Goal: Task Accomplishment & Management: Use online tool/utility

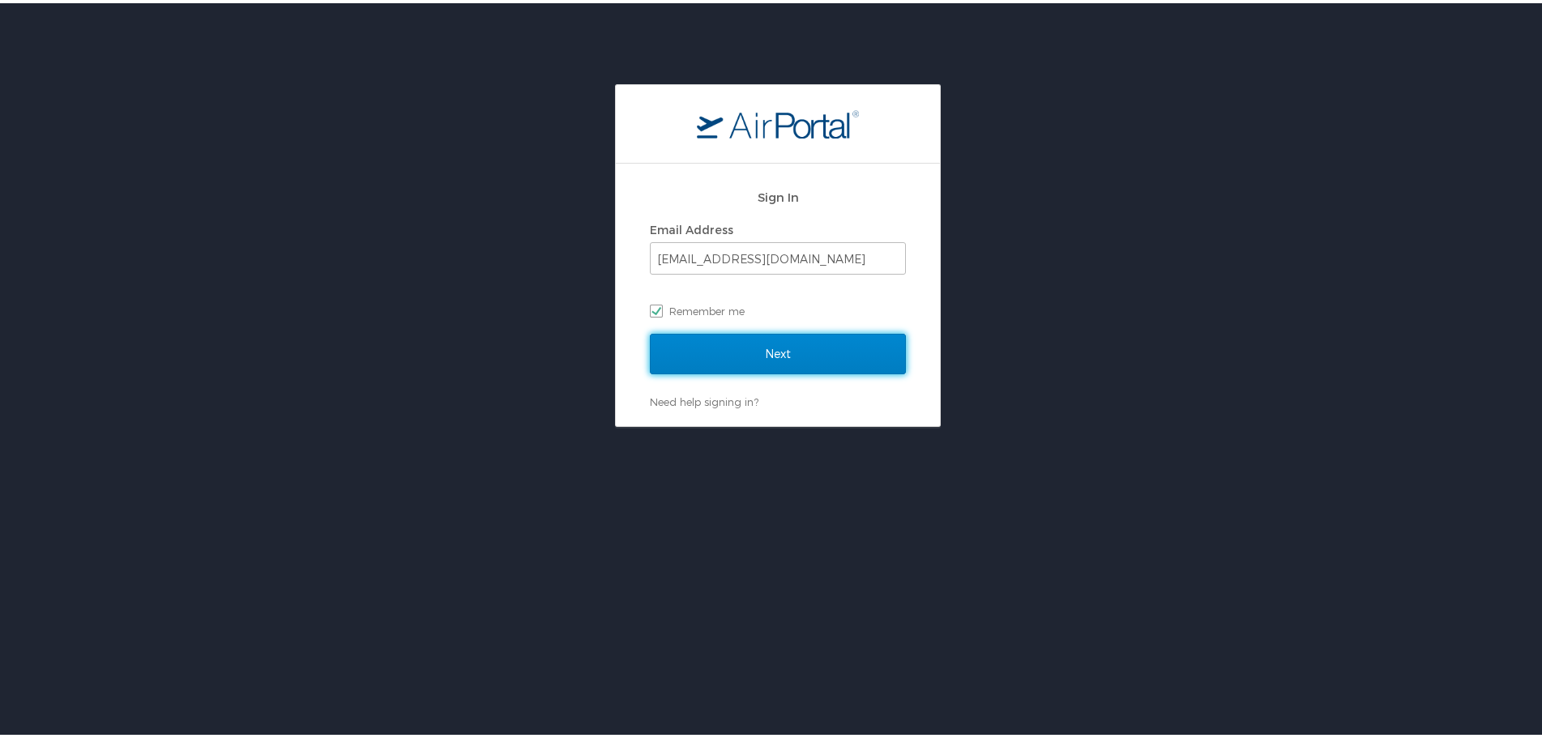
click at [776, 352] on input "Next" at bounding box center [778, 351] width 256 height 41
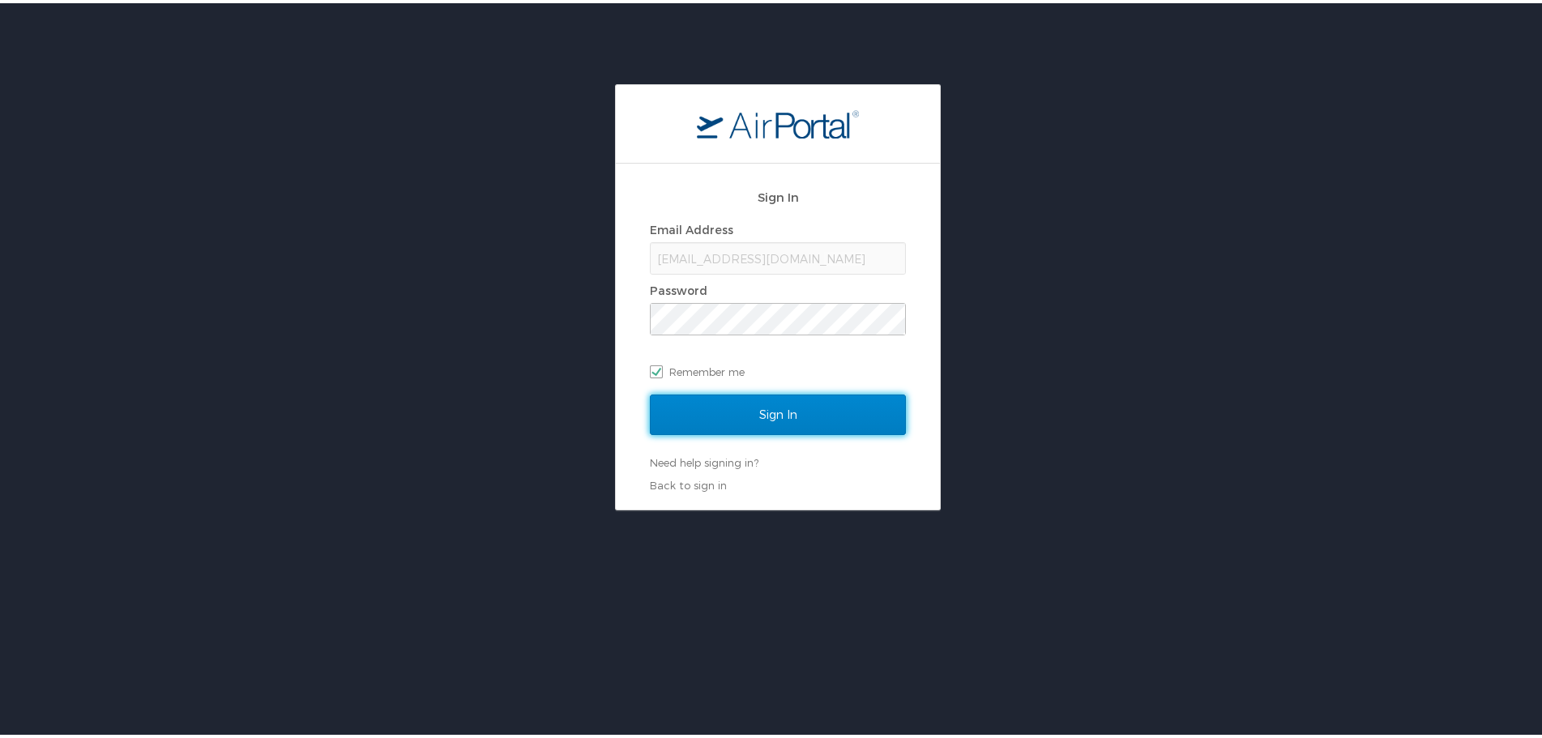
click at [783, 425] on input "Sign In" at bounding box center [778, 411] width 256 height 41
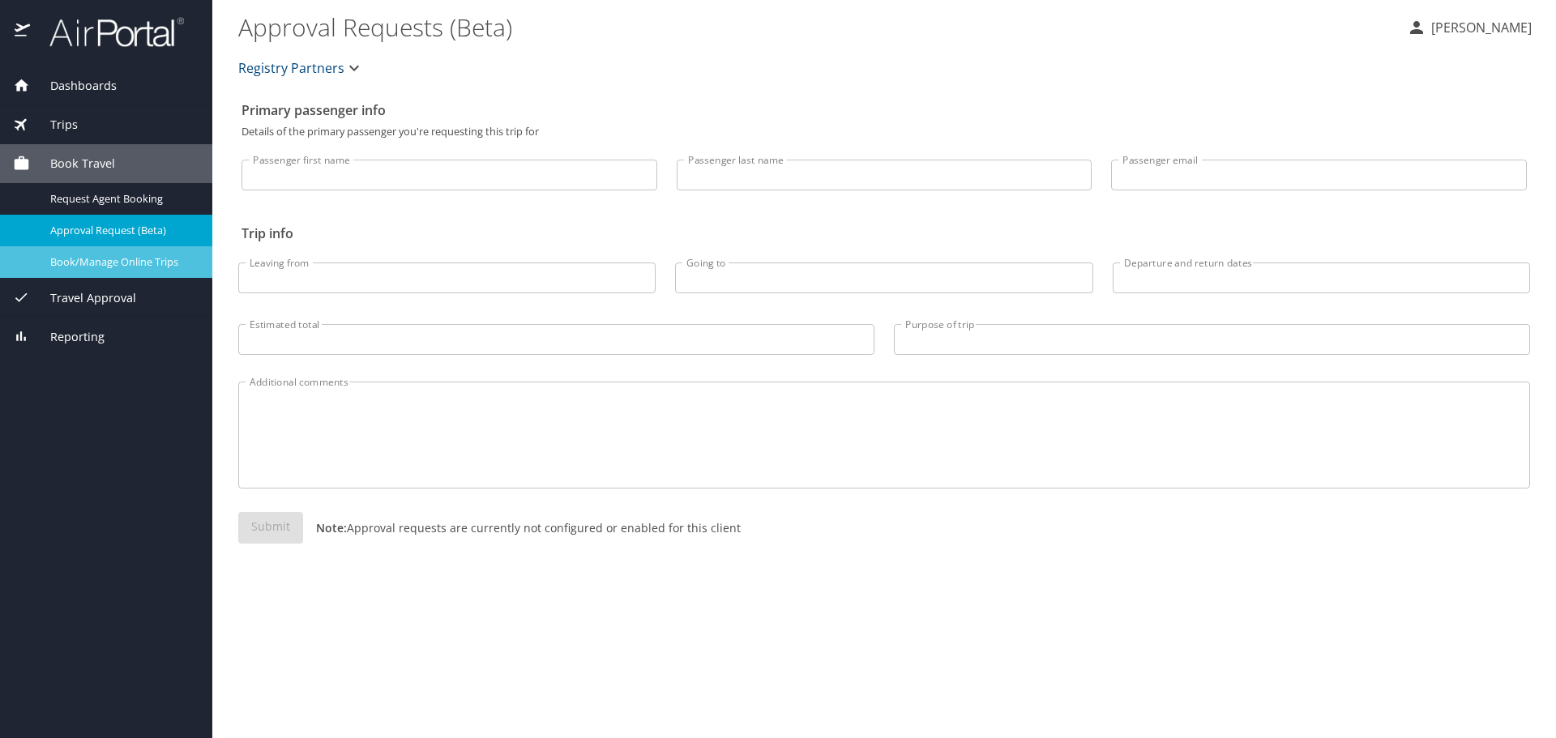
click at [74, 265] on span "Book/Manage Online Trips" at bounding box center [121, 261] width 143 height 15
